Goal: Information Seeking & Learning: Learn about a topic

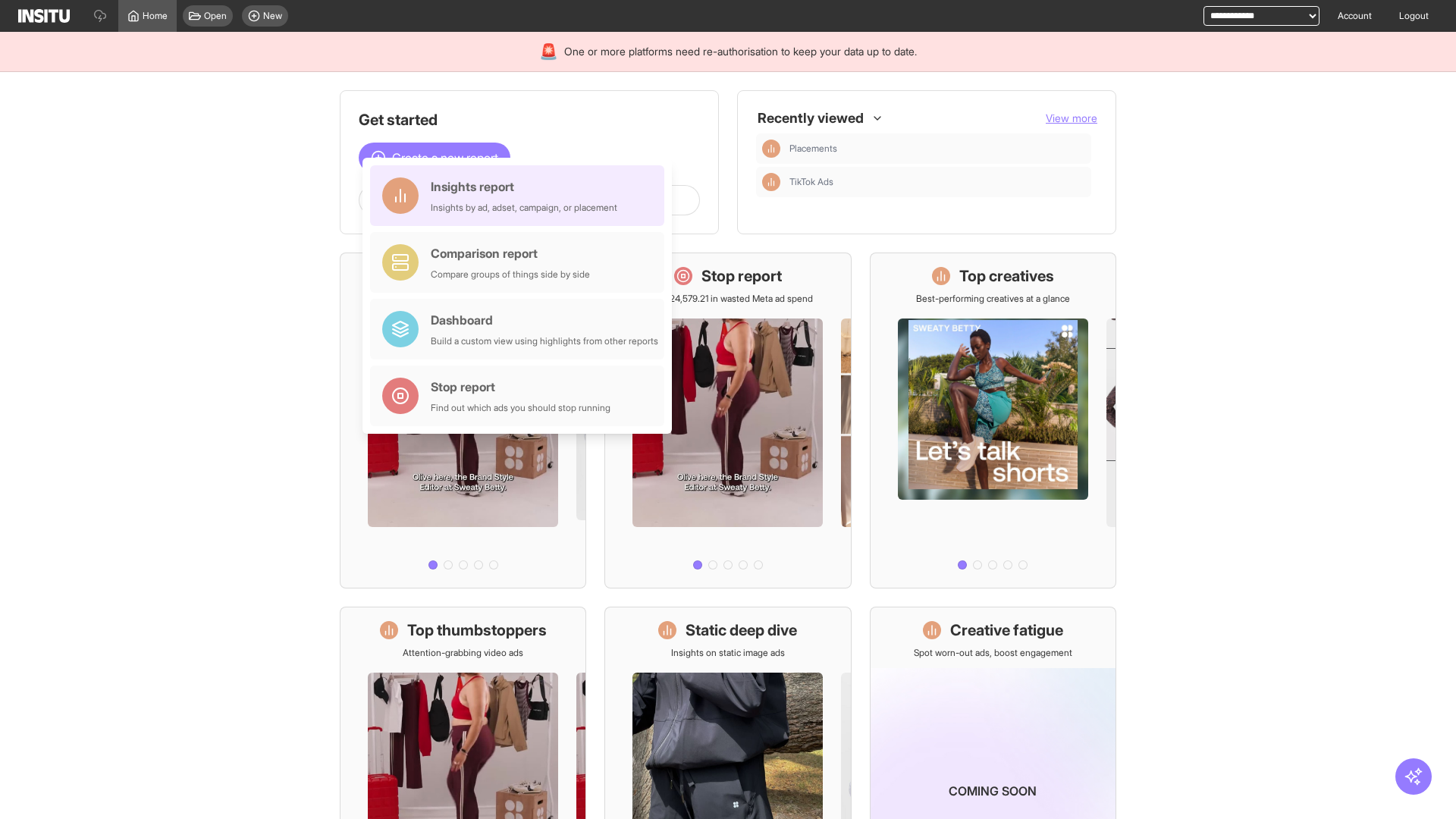
click at [521, 196] on div "Insights report Insights by ad, adset, campaign, or placement" at bounding box center [523, 196] width 186 height 36
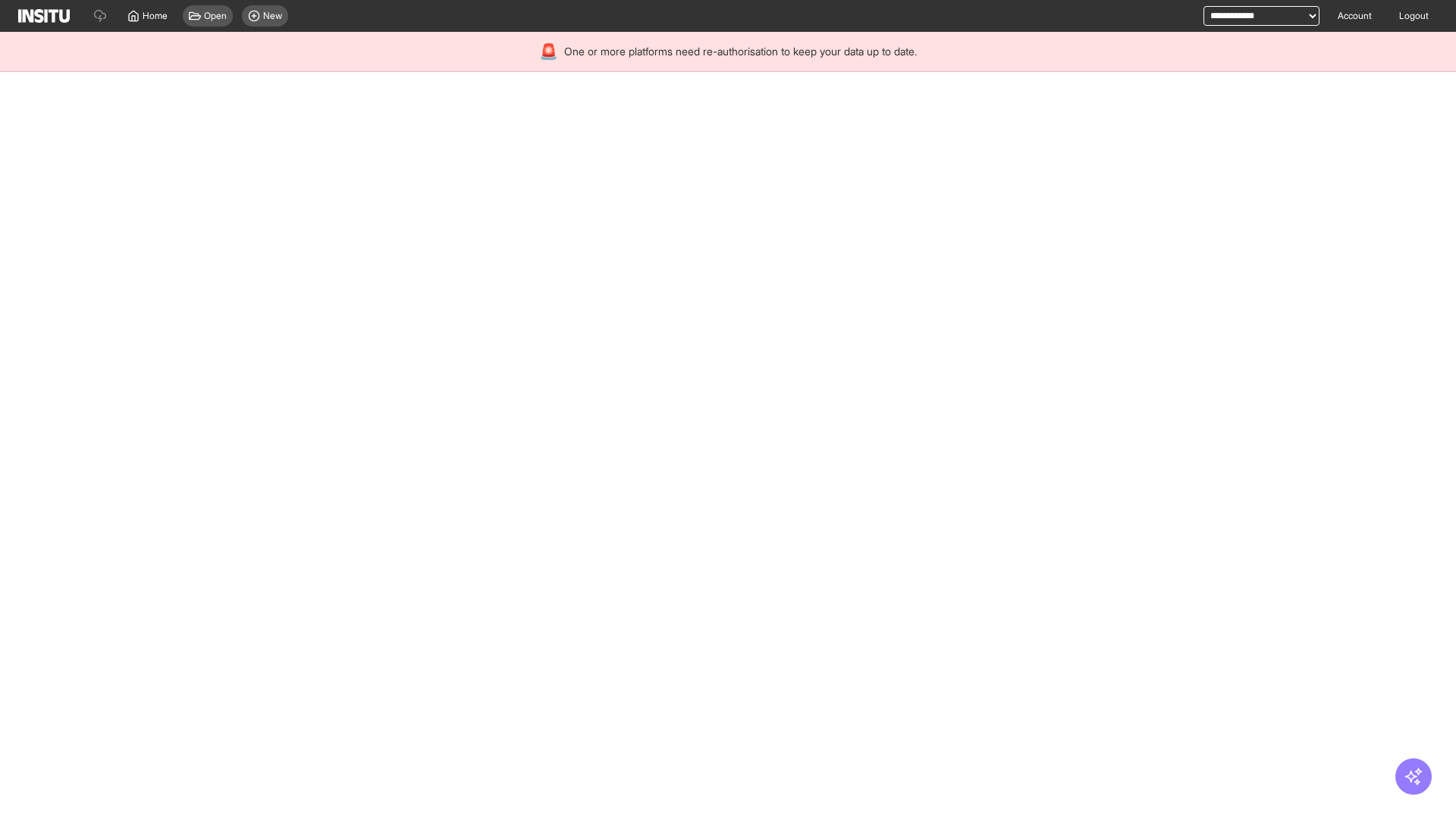
select select "**"
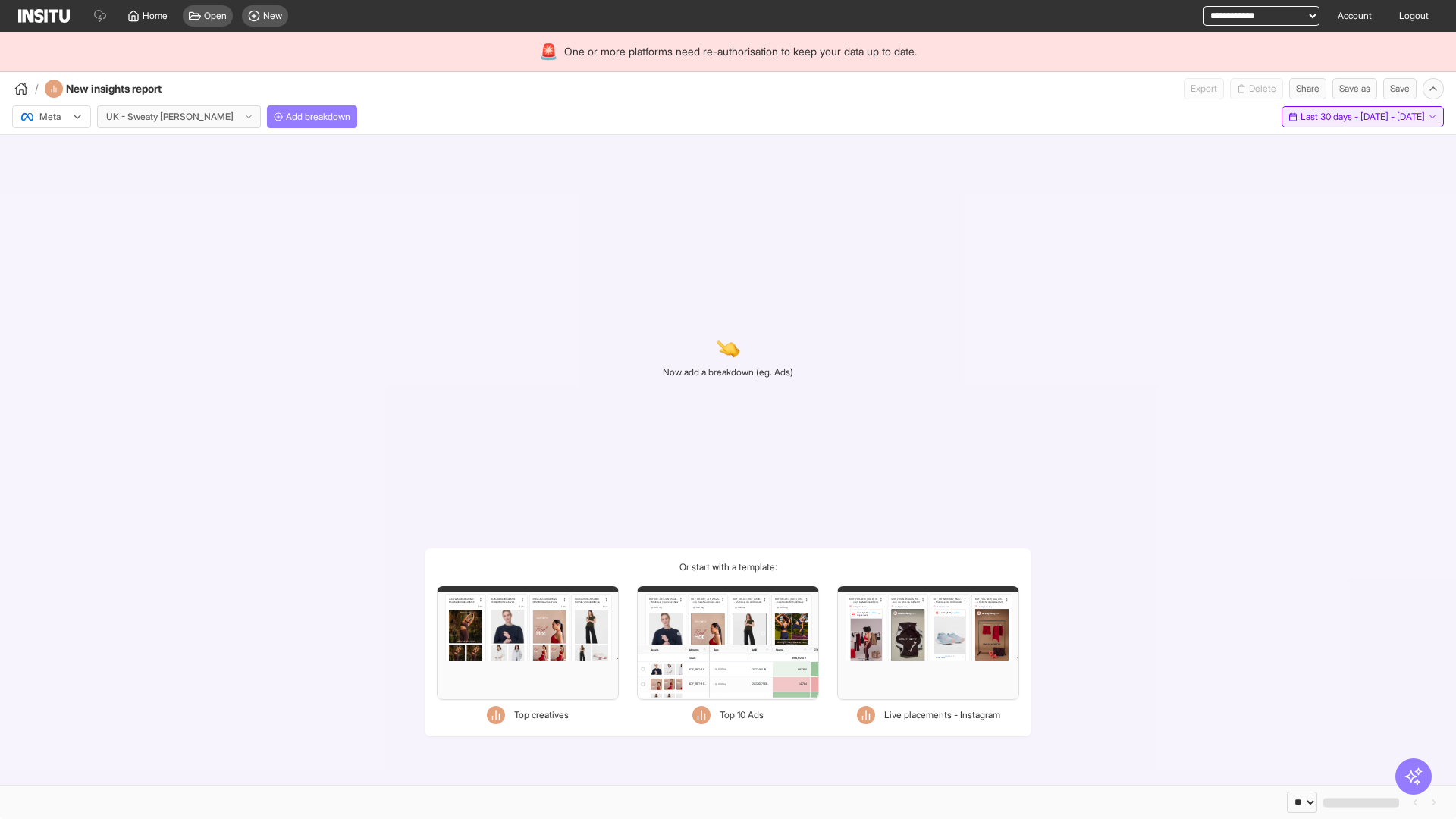
click at [1328, 117] on span "Last 30 days - [DATE] - [DATE]" at bounding box center [1362, 117] width 124 height 12
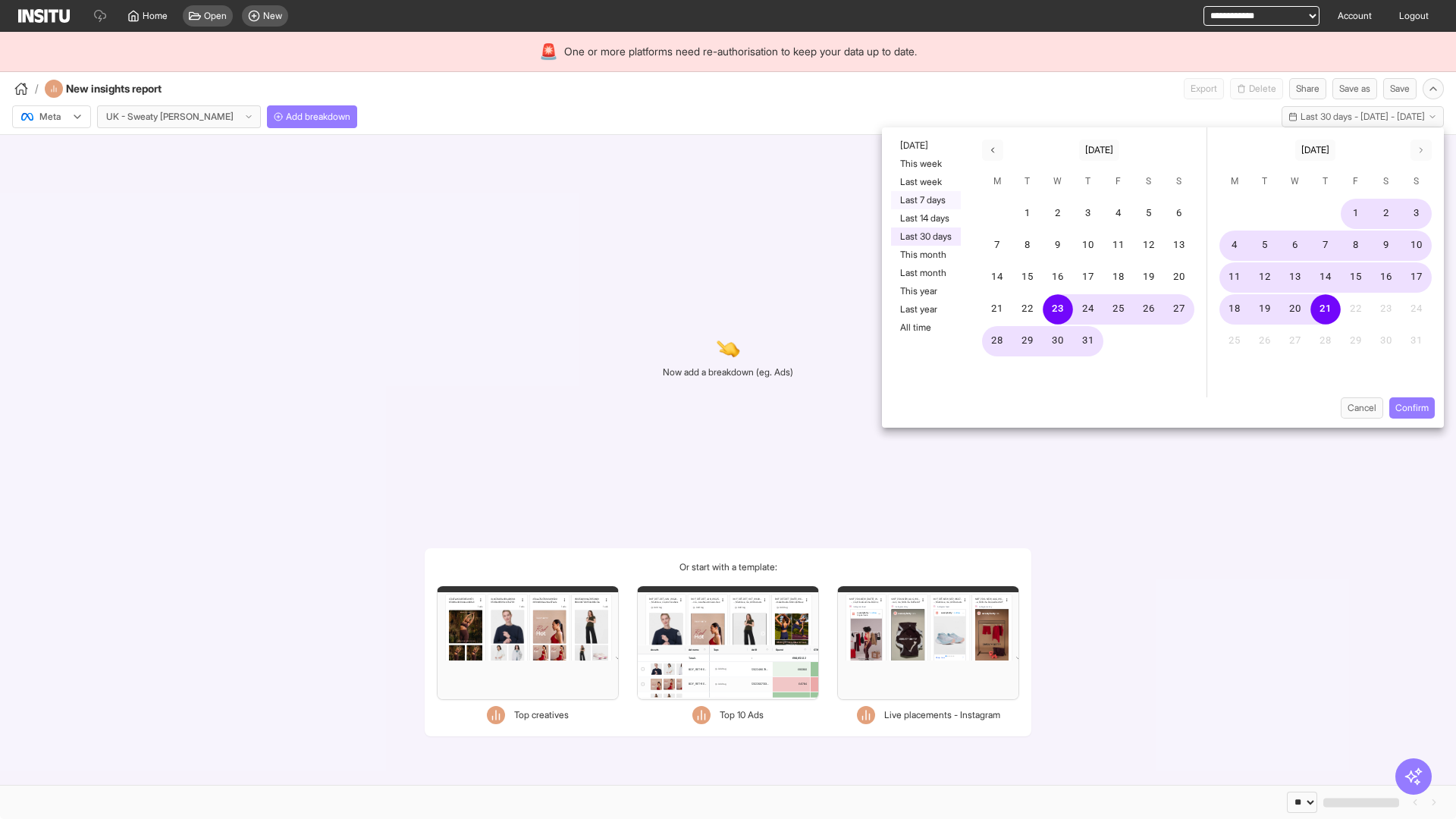
click at [924, 201] on button "Last 7 days" at bounding box center [926, 200] width 70 height 18
